Goal: Task Accomplishment & Management: Use online tool/utility

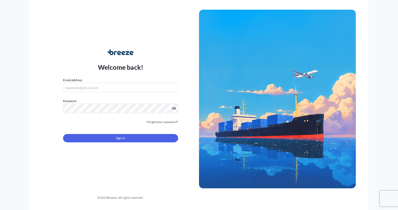
click at [155, 87] on input "Email Address" at bounding box center [120, 87] width 115 height 9
type input "[PERSON_NAME][EMAIL_ADDRESS][PERSON_NAME][DOMAIN_NAME]"
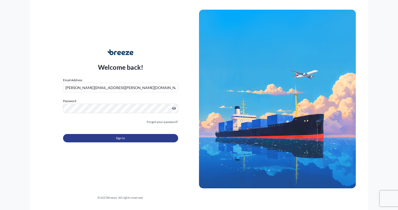
click at [127, 142] on button "Sign In" at bounding box center [120, 138] width 115 height 8
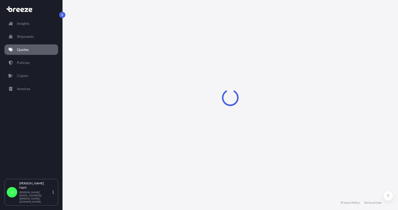
select select "Road"
select select "Air"
select select "Road"
select select "1"
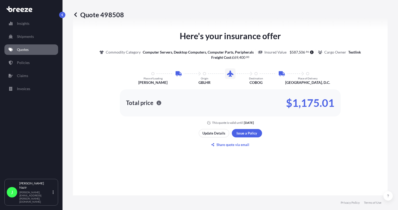
scroll to position [182, 0]
